Goal: Obtain resource: Download file/media

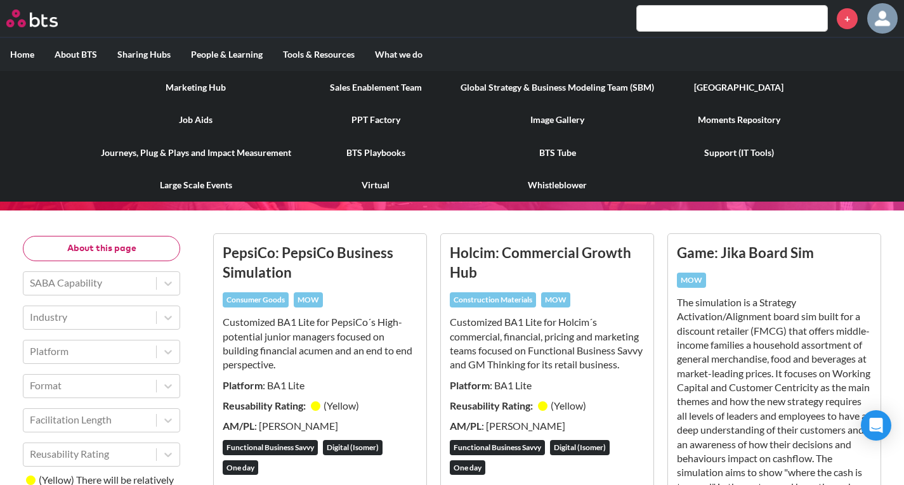
click at [374, 121] on link "PPT Factory" at bounding box center [376, 119] width 150 height 33
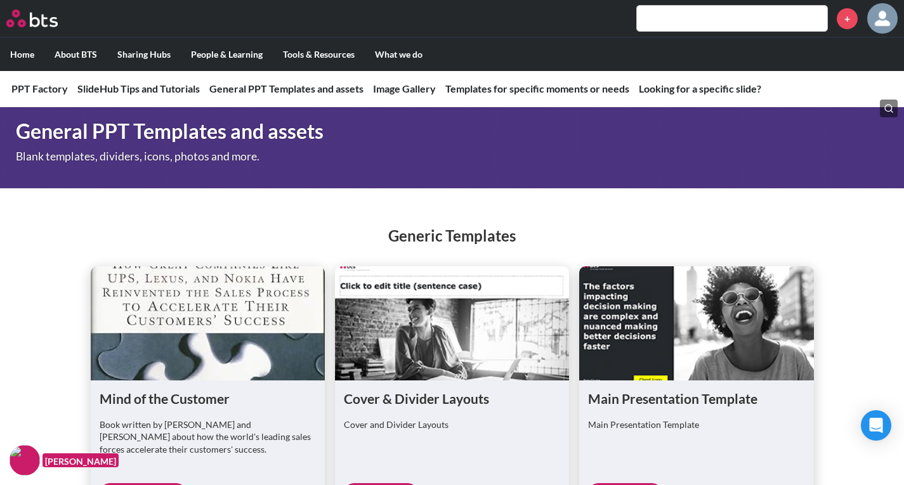
scroll to position [761, 0]
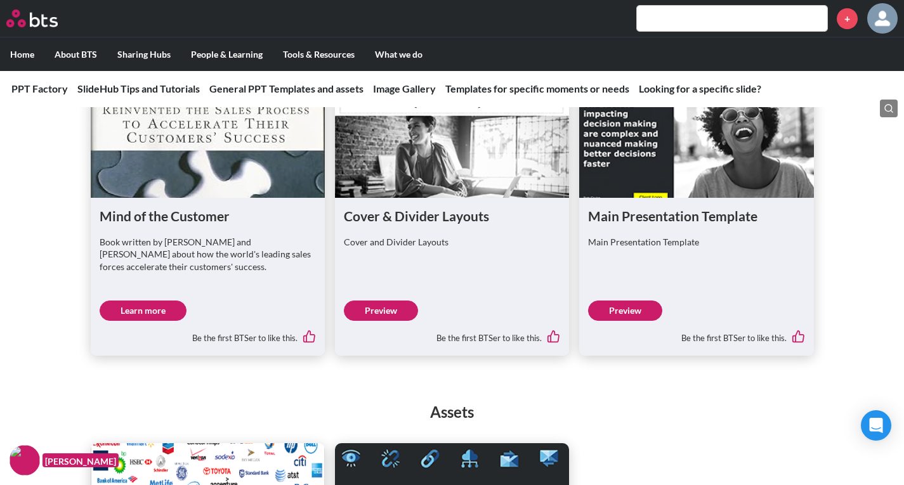
click at [645, 306] on link "Preview" at bounding box center [625, 311] width 74 height 20
click at [392, 308] on link "Preview" at bounding box center [381, 311] width 74 height 20
